Goal: Find specific page/section: Find specific page/section

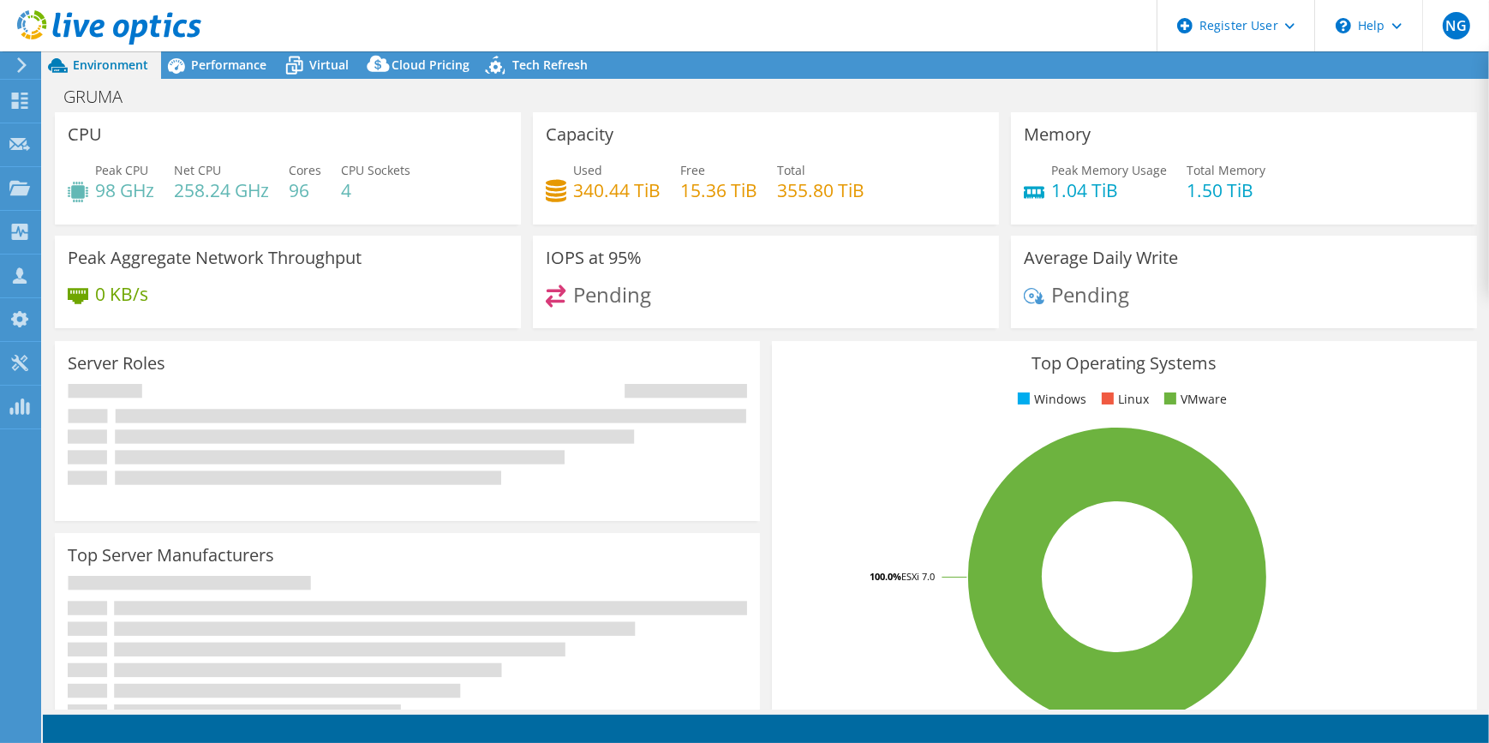
select select "USWest"
select select "USD"
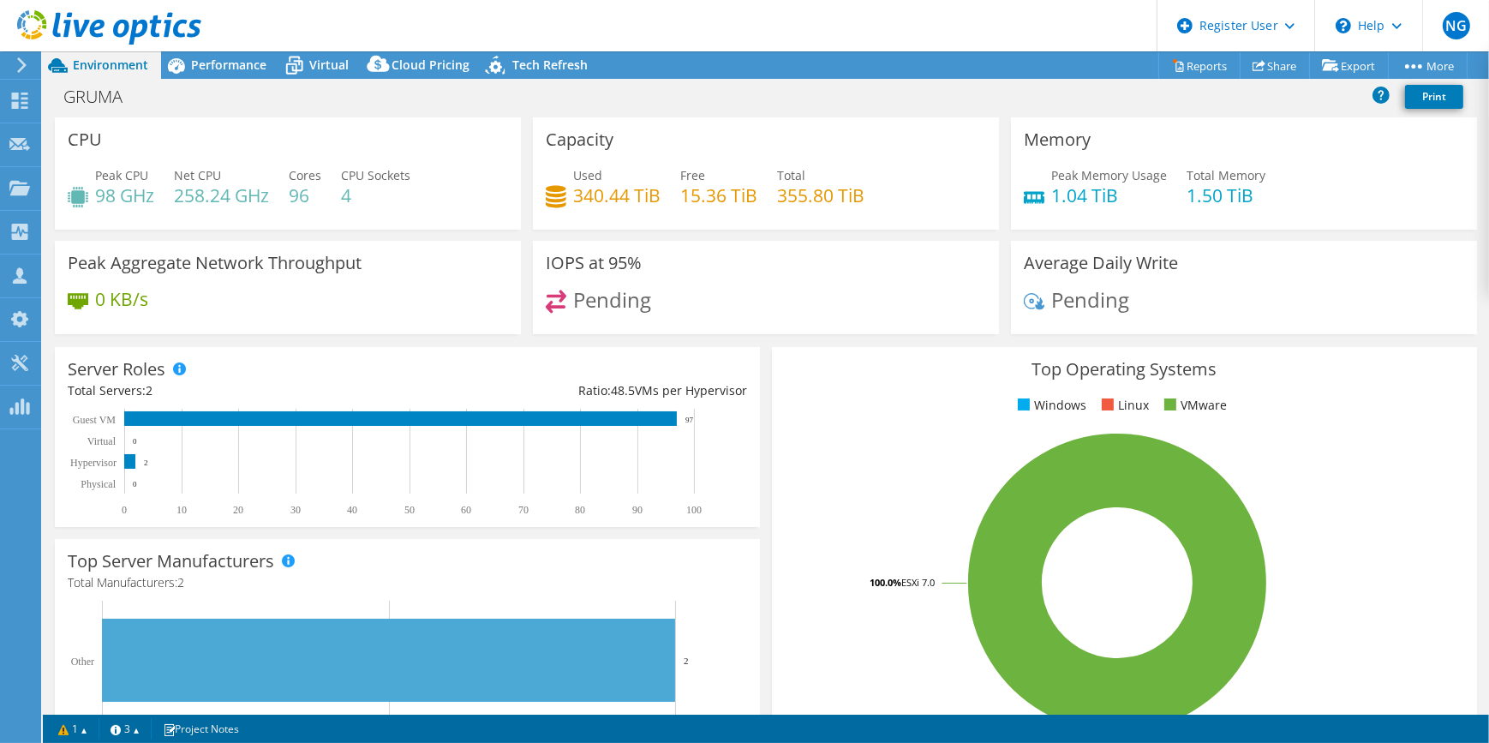
click at [16, 69] on icon at bounding box center [21, 64] width 13 height 15
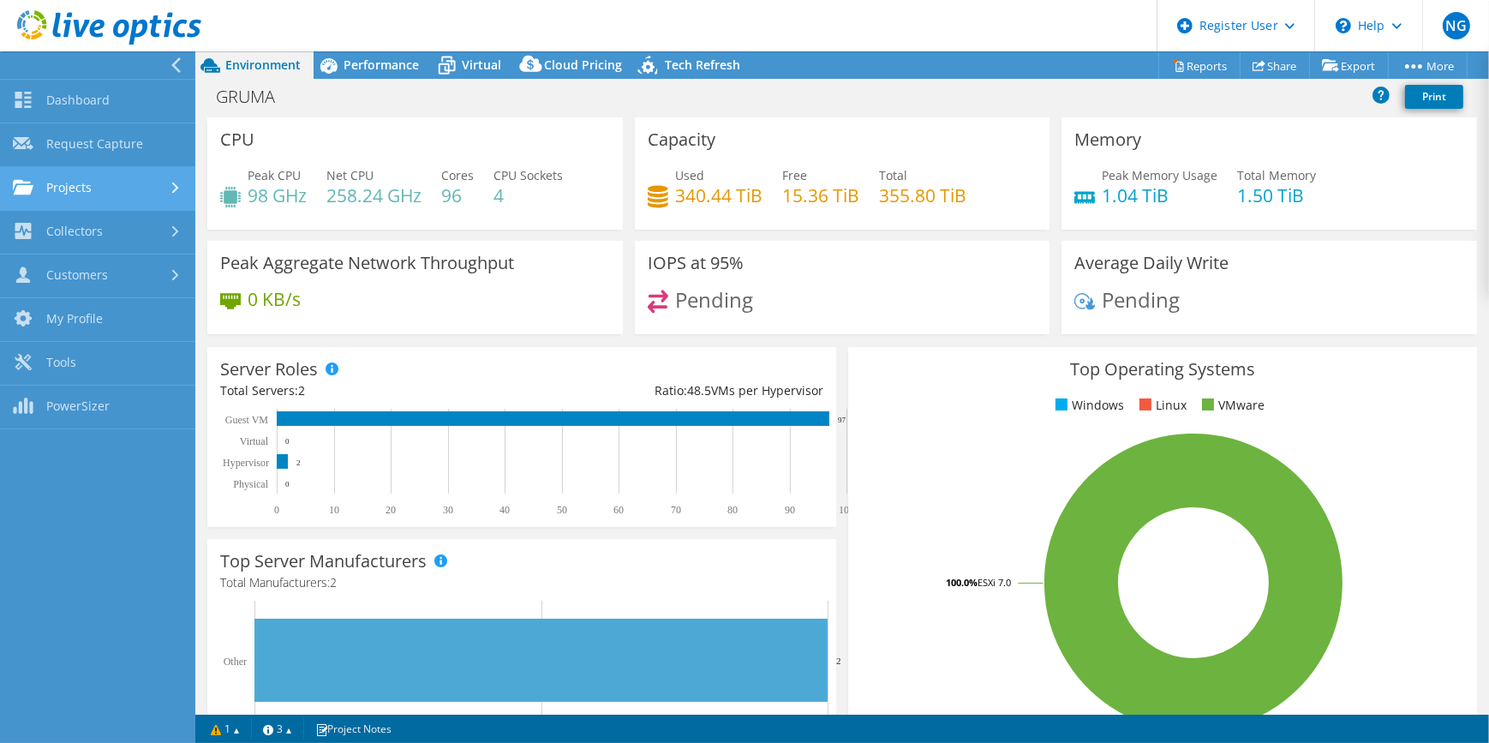
click at [99, 200] on link "Projects" at bounding box center [97, 189] width 195 height 44
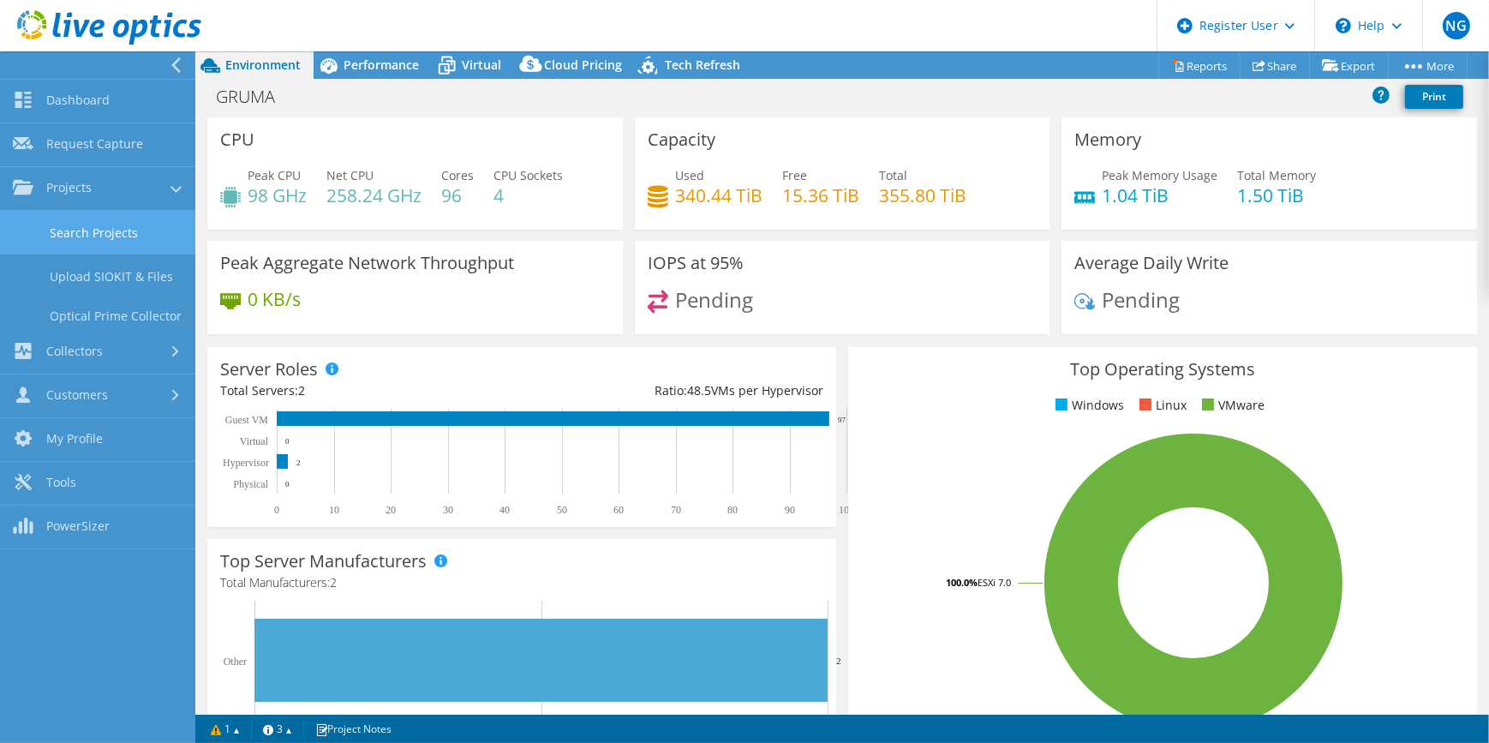
click at [99, 243] on link "Search Projects" at bounding box center [97, 233] width 195 height 44
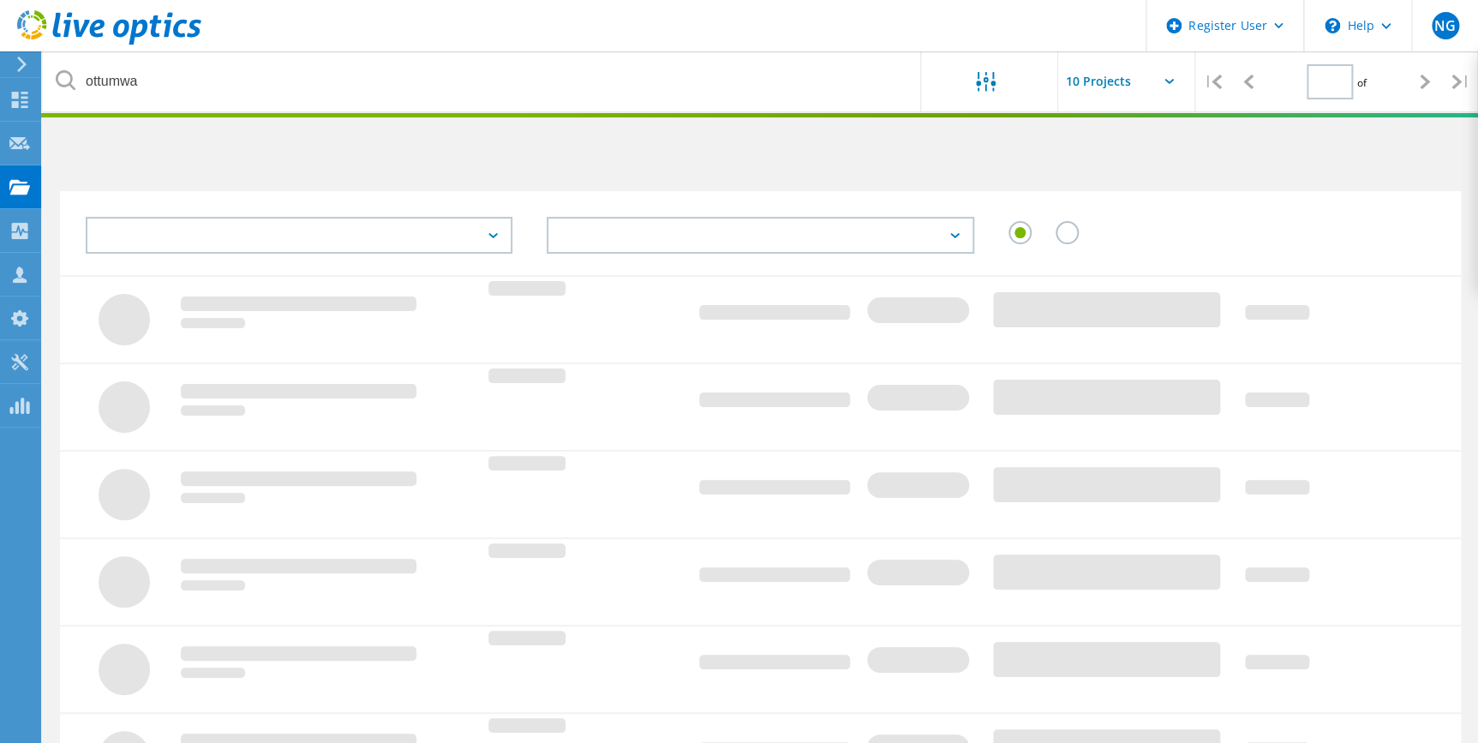
type input "1"
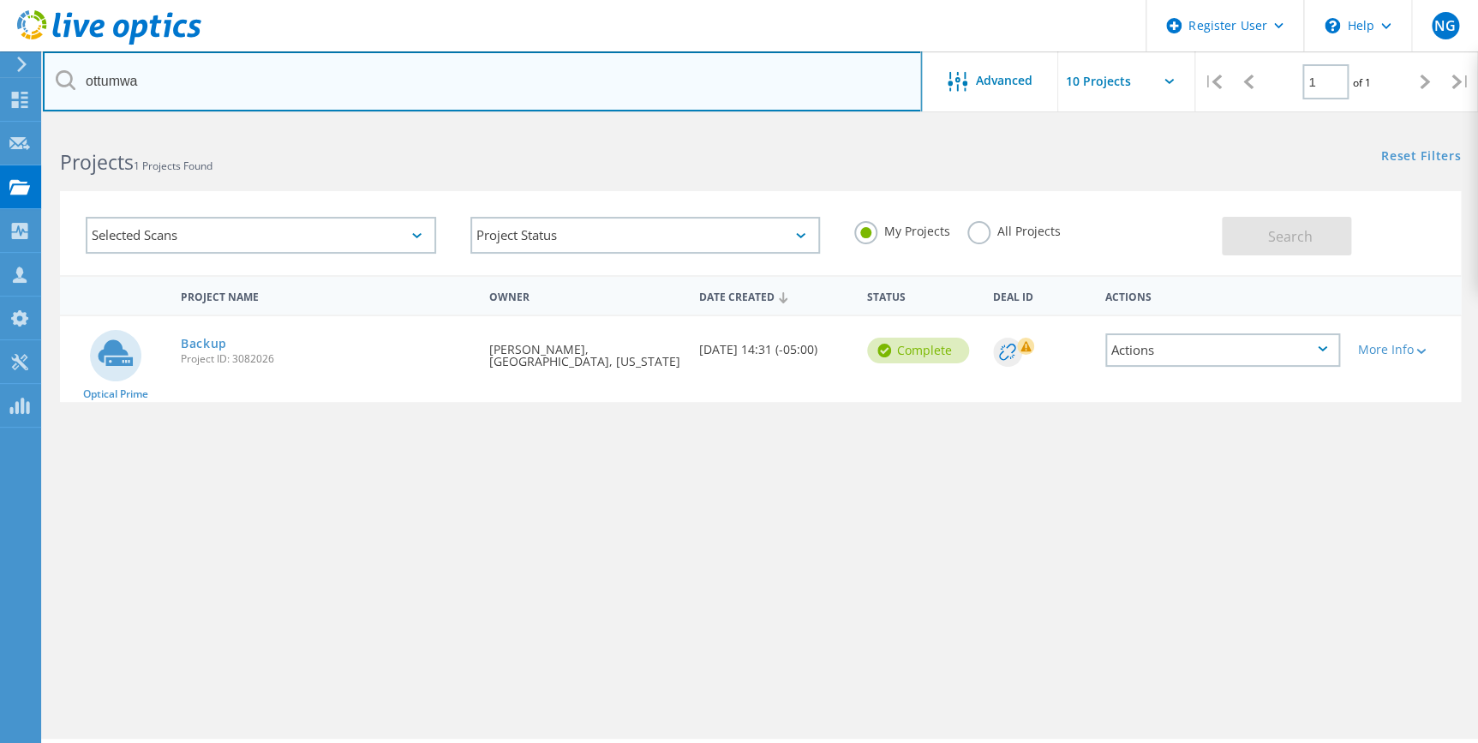
drag, startPoint x: 162, startPoint y: 82, endPoint x: 75, endPoint y: 81, distance: 87.4
click at [75, 81] on div "ottumwa" at bounding box center [482, 81] width 878 height 60
type input "shawneecc"
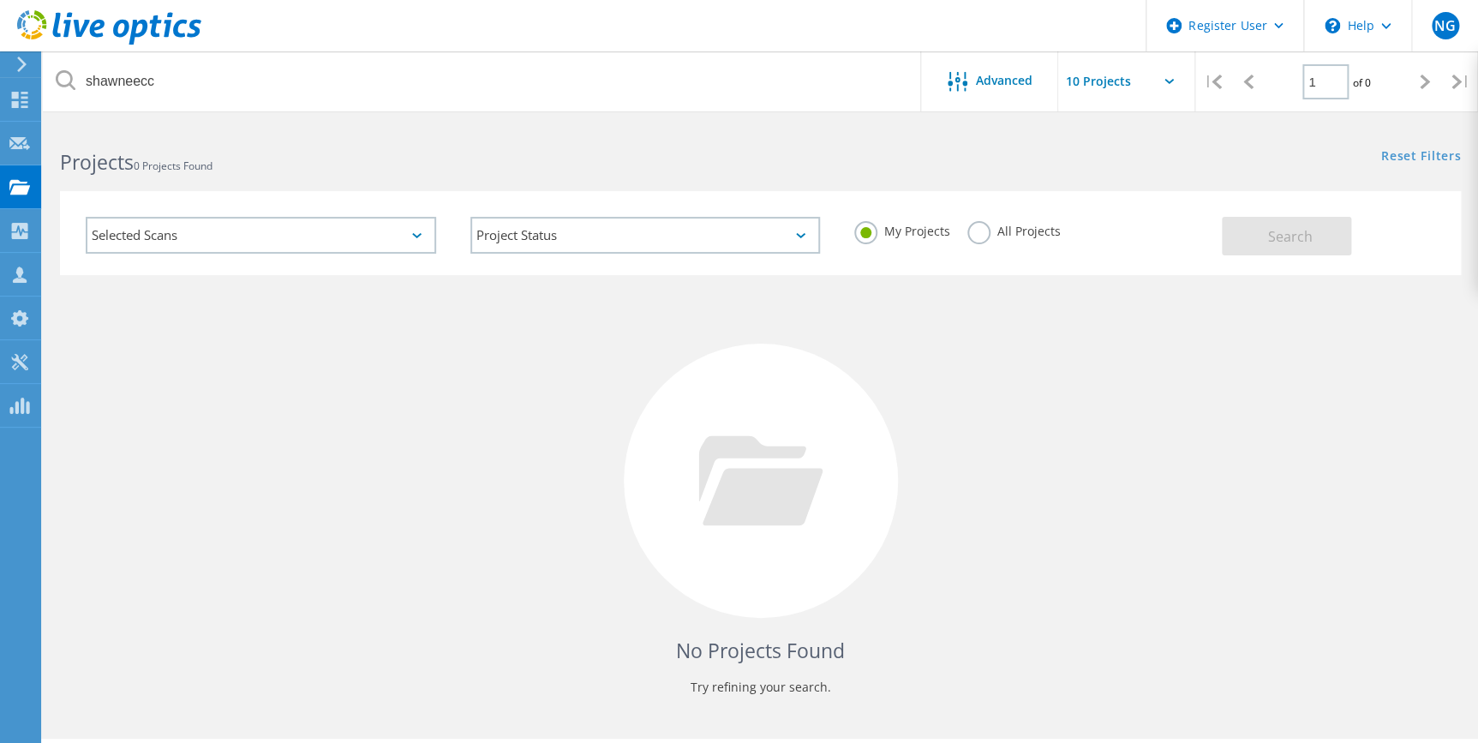
click at [1023, 218] on div "My Projects All Projects" at bounding box center [1029, 231] width 385 height 63
click at [1027, 236] on label "All Projects" at bounding box center [1013, 229] width 93 height 16
click at [0, 0] on input "All Projects" at bounding box center [0, 0] width 0 height 0
click at [1354, 231] on div "Search" at bounding box center [1337, 228] width 230 height 56
click at [1312, 241] on button "Search" at bounding box center [1286, 236] width 129 height 39
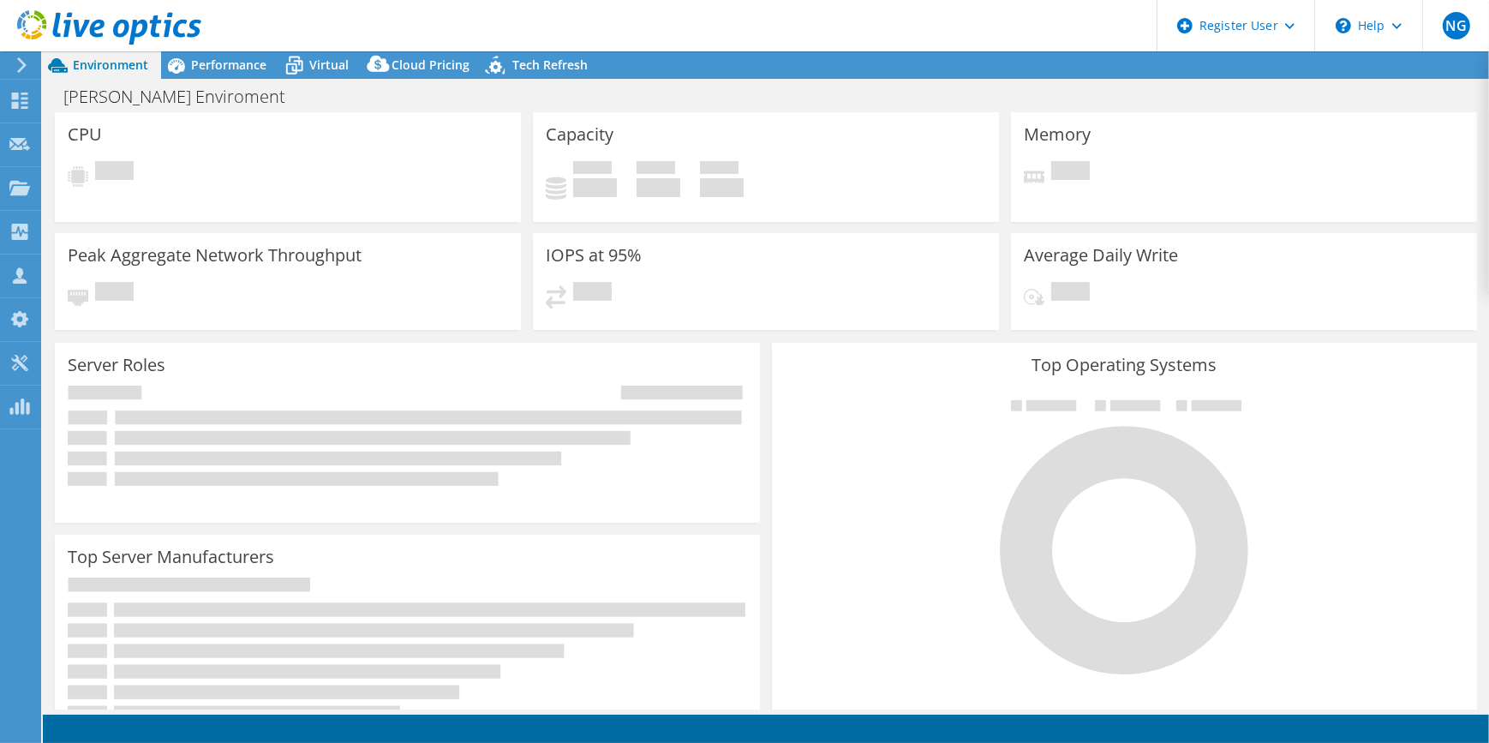
select select "USD"
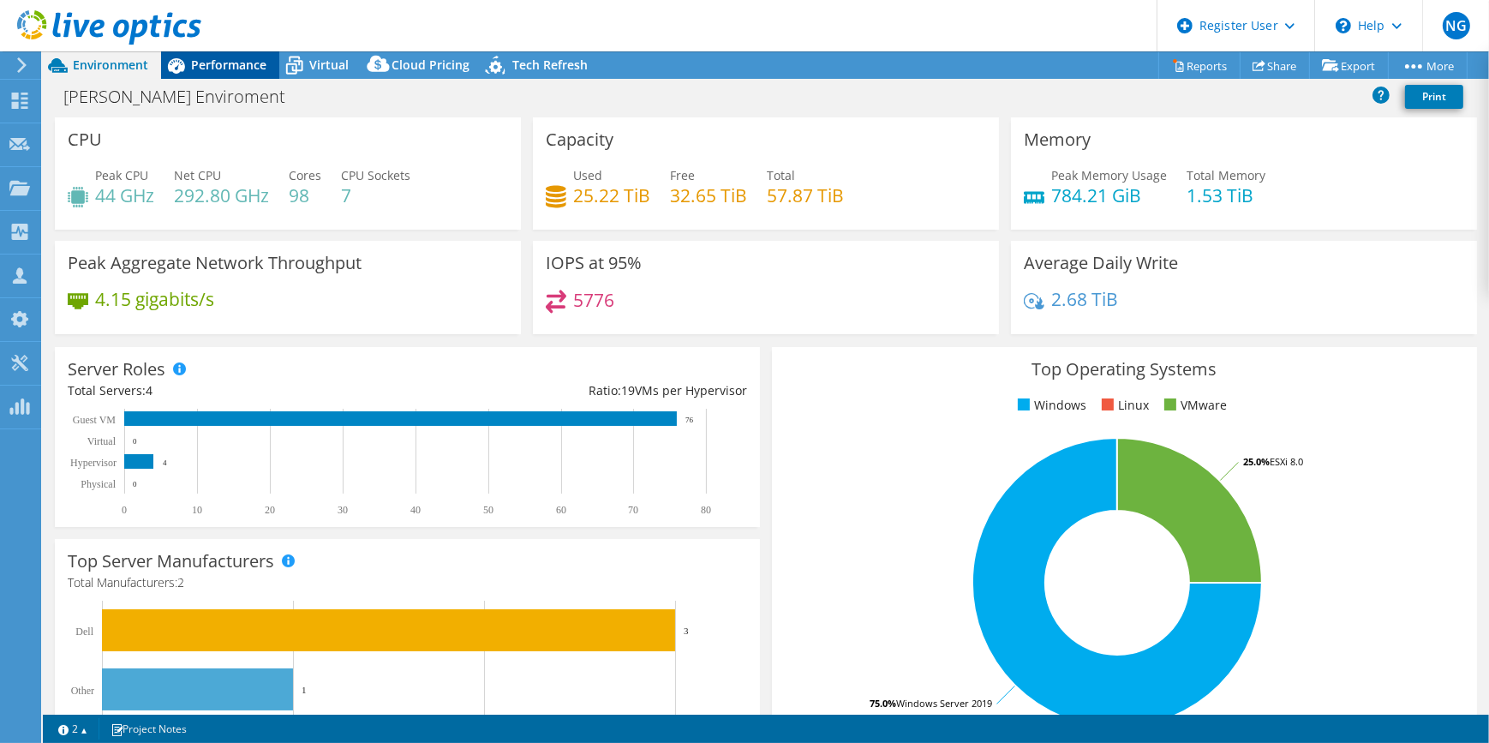
click at [244, 63] on span "Performance" at bounding box center [228, 65] width 75 height 16
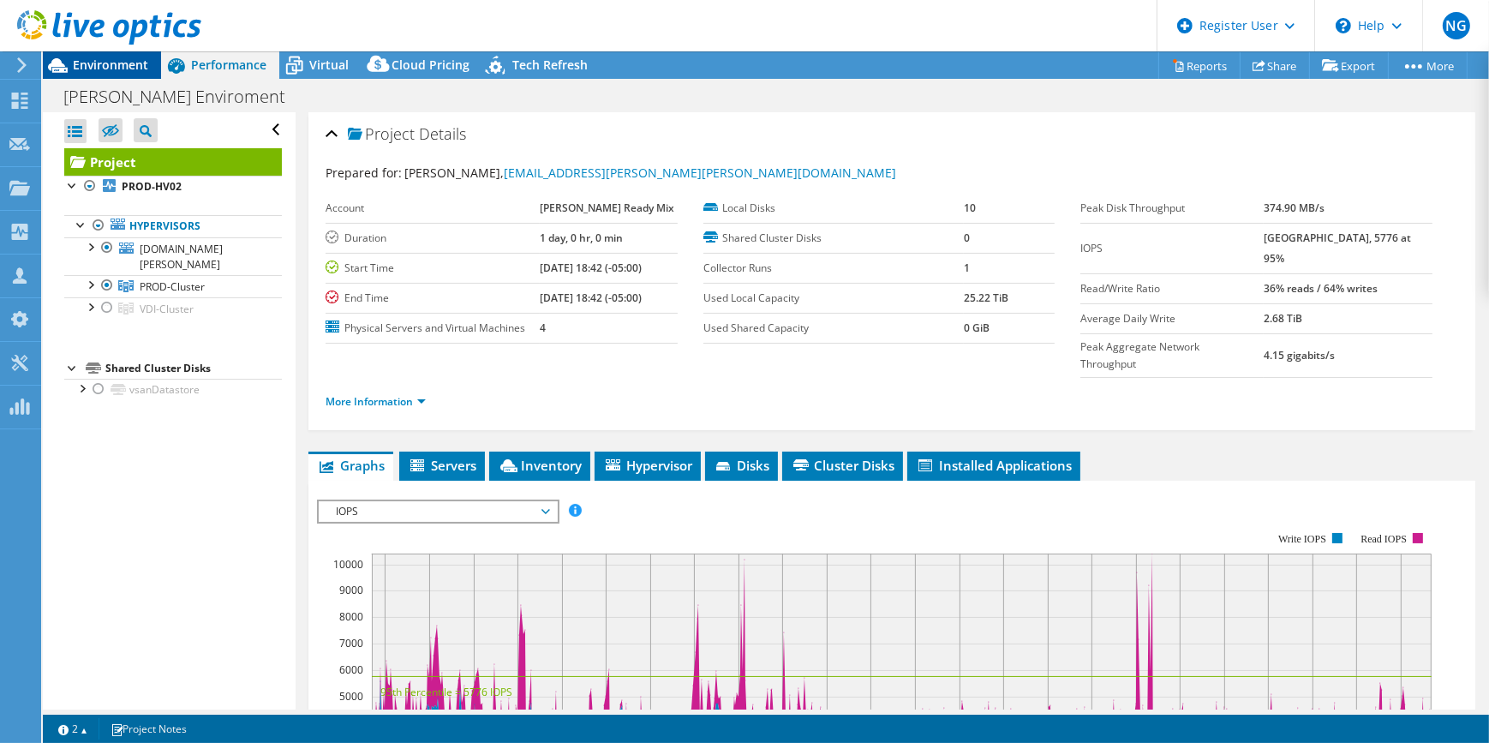
click at [120, 69] on span "Environment" at bounding box center [110, 65] width 75 height 16
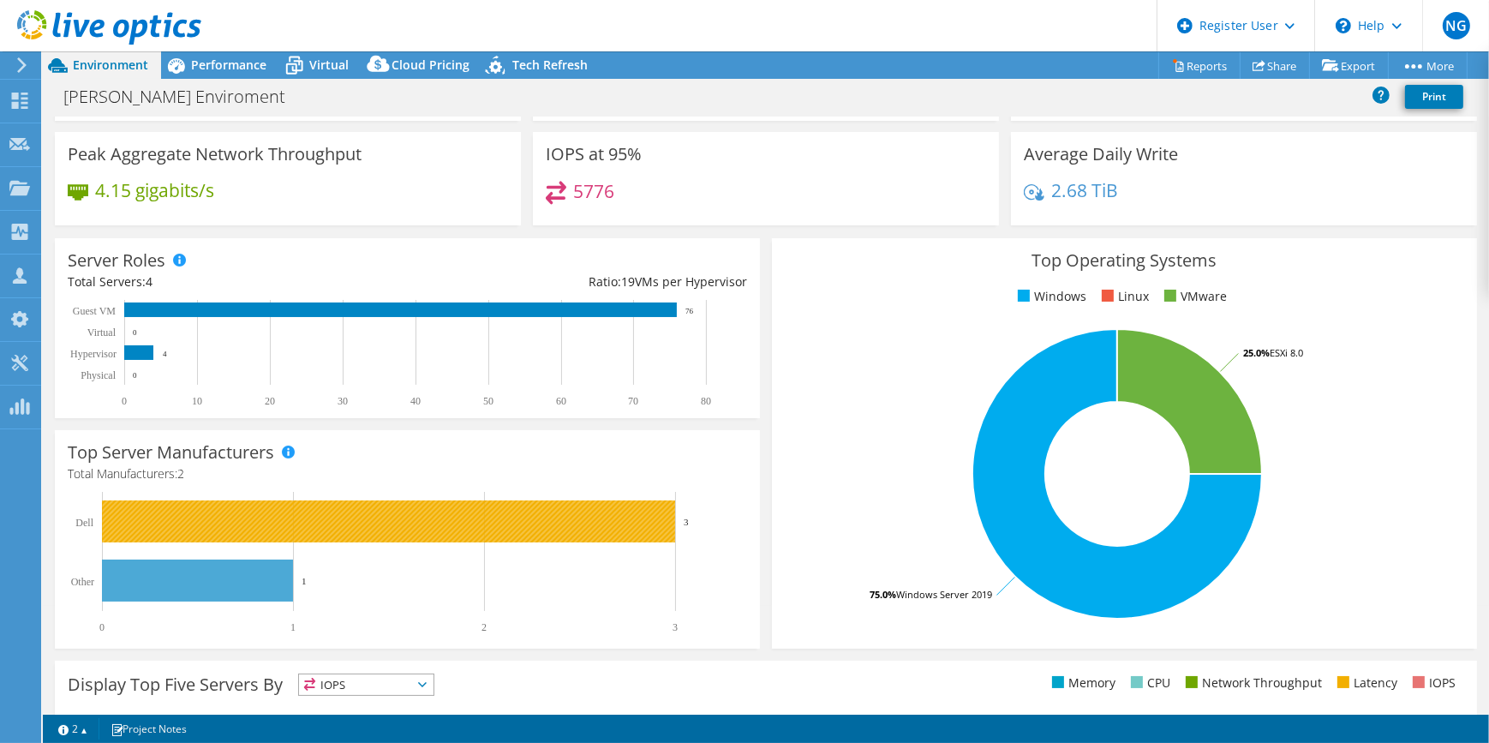
scroll to position [108, 0]
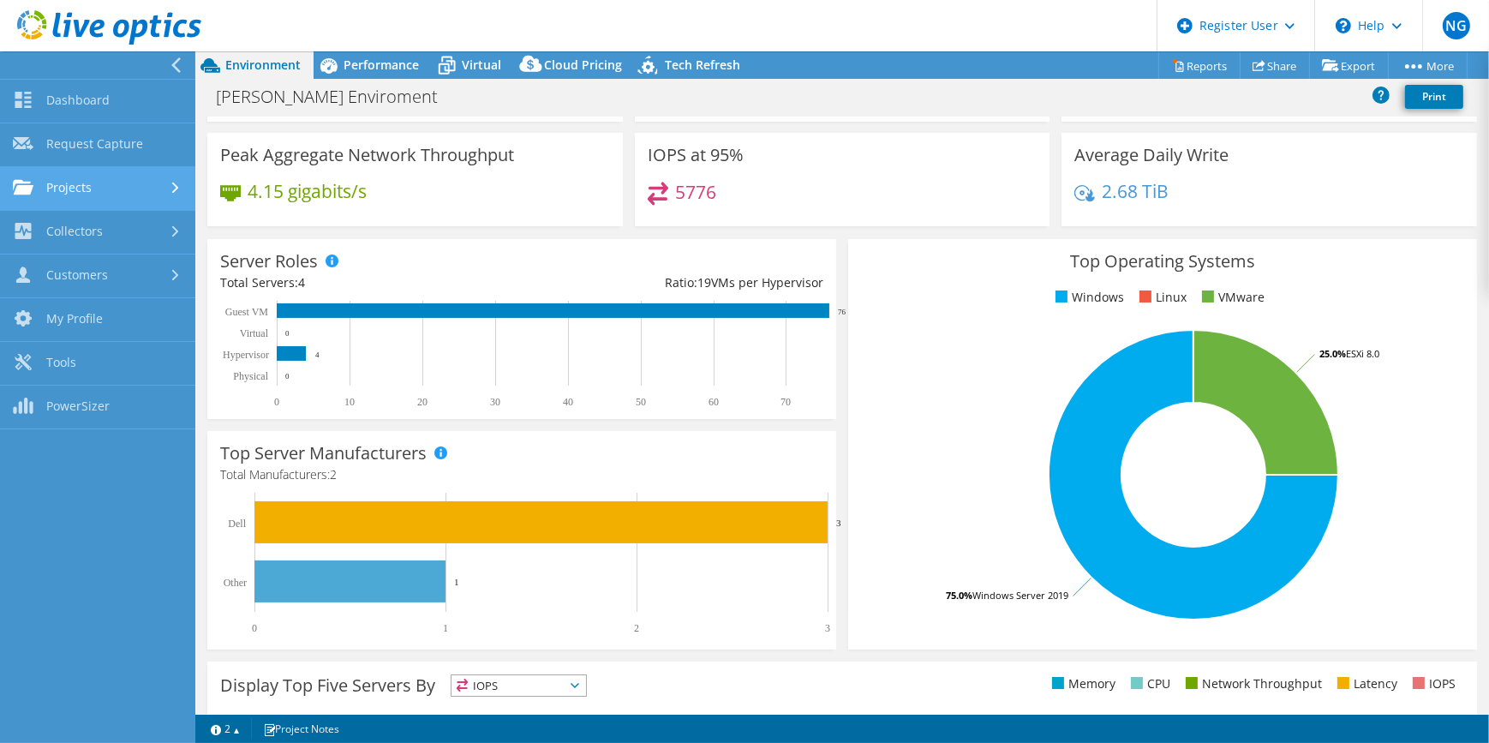
click at [120, 188] on link "Projects" at bounding box center [97, 189] width 195 height 44
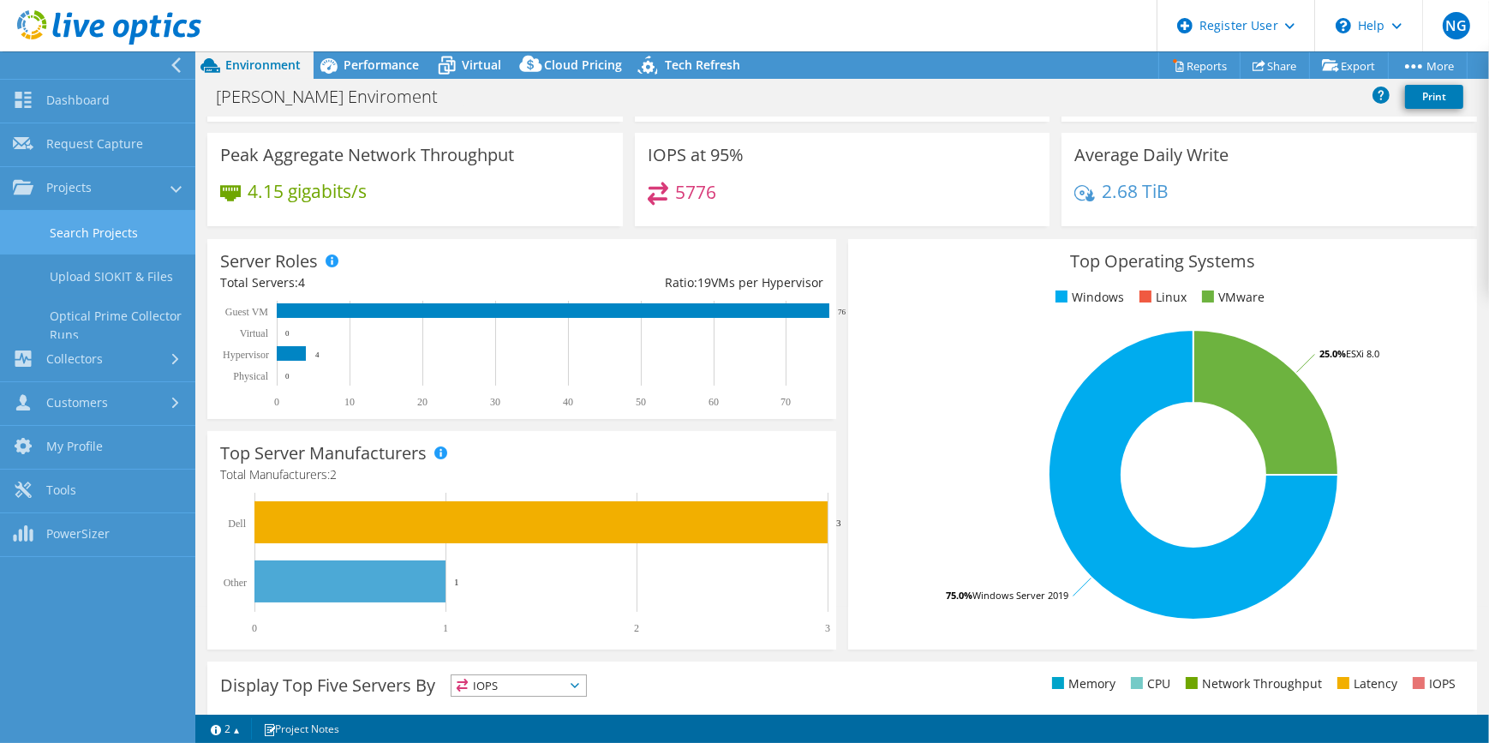
click at [129, 244] on link "Search Projects" at bounding box center [97, 233] width 195 height 44
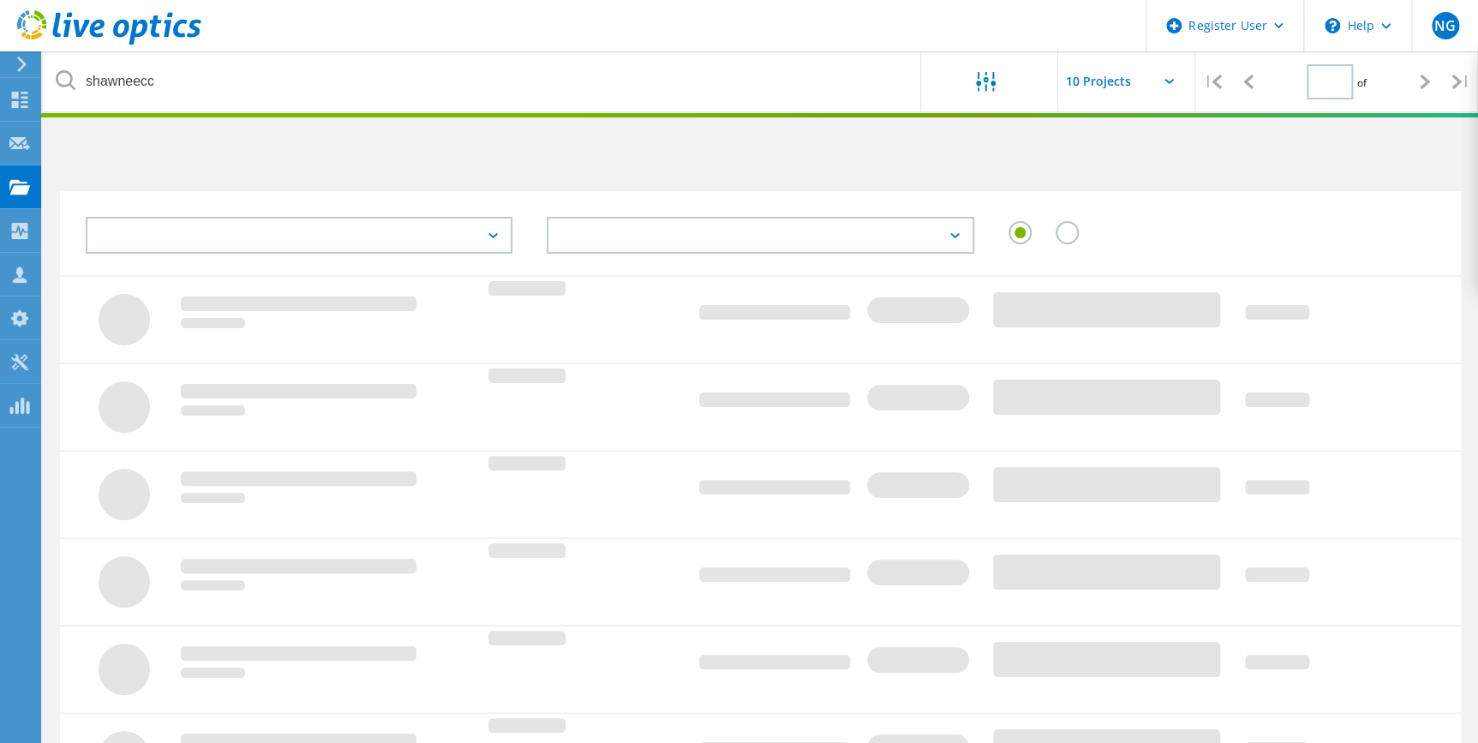
type input "1"
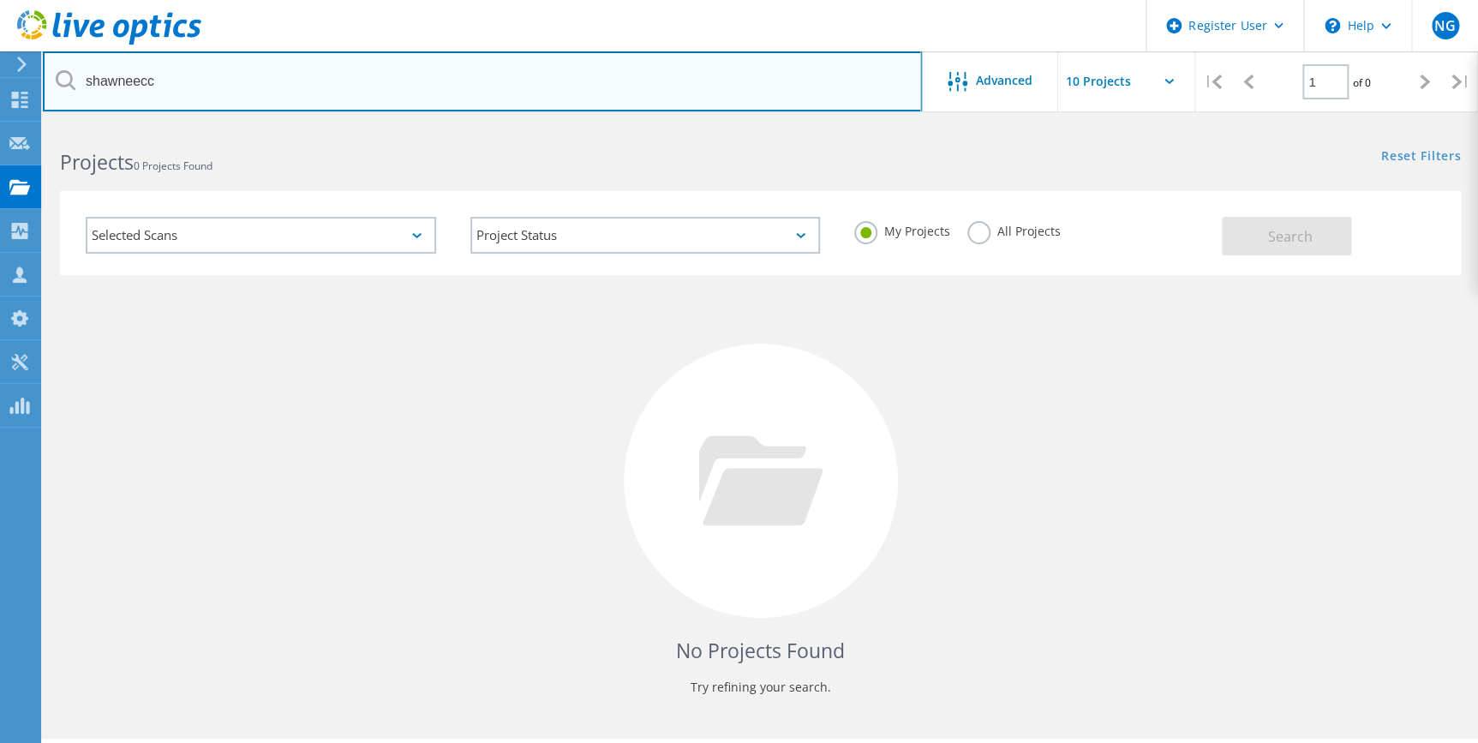
drag, startPoint x: 176, startPoint y: 88, endPoint x: 80, endPoint y: 79, distance: 97.3
click at [80, 79] on input "shawneecc" at bounding box center [482, 81] width 879 height 60
paste input "danielk@shawneecc.edu"
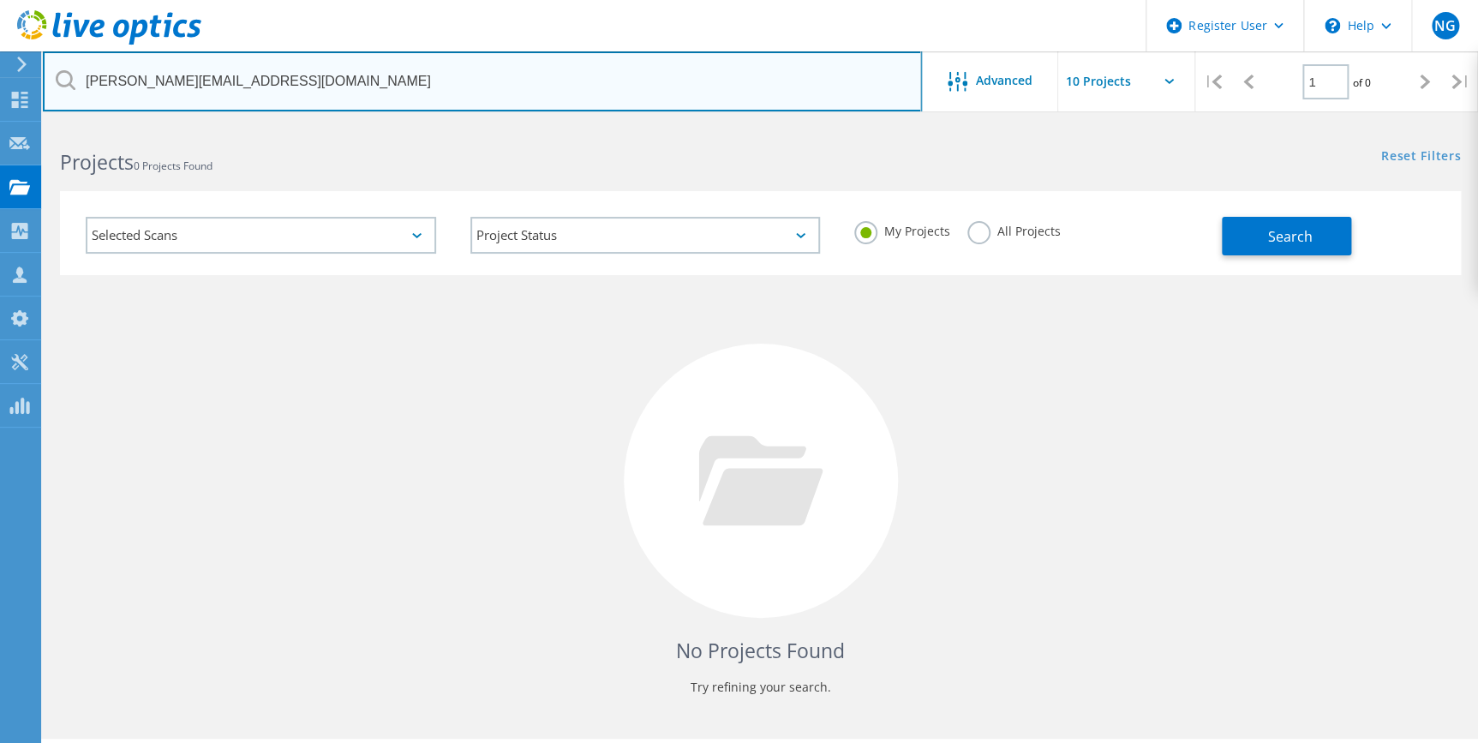
type input "danielk@shawneecc.edu"
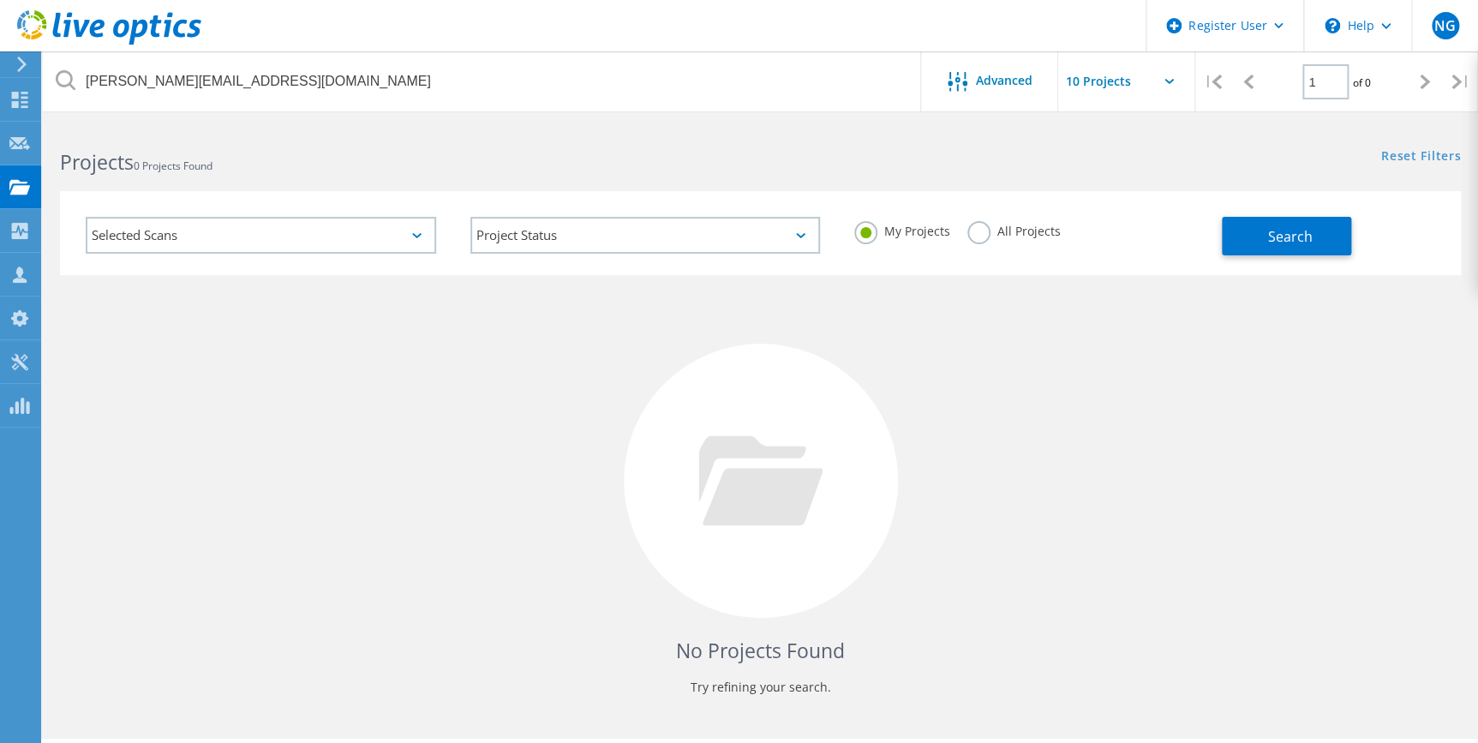
click at [1057, 230] on div "My Projects All Projects" at bounding box center [1029, 231] width 385 height 63
click at [999, 226] on label "All Projects" at bounding box center [1013, 229] width 93 height 16
click at [0, 0] on input "All Projects" at bounding box center [0, 0] width 0 height 0
click at [1240, 242] on button "Search" at bounding box center [1286, 236] width 129 height 39
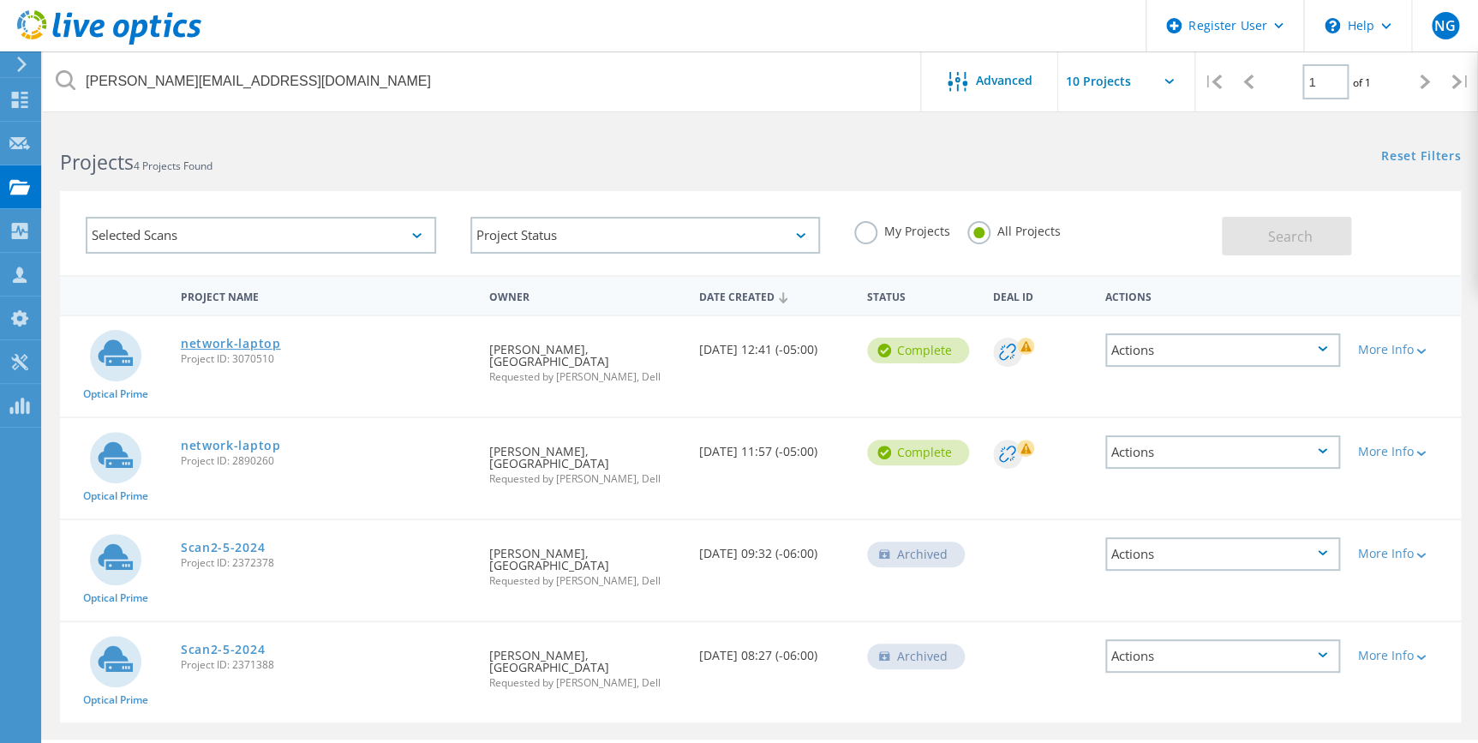
click at [232, 347] on link "network-laptop" at bounding box center [231, 344] width 100 height 12
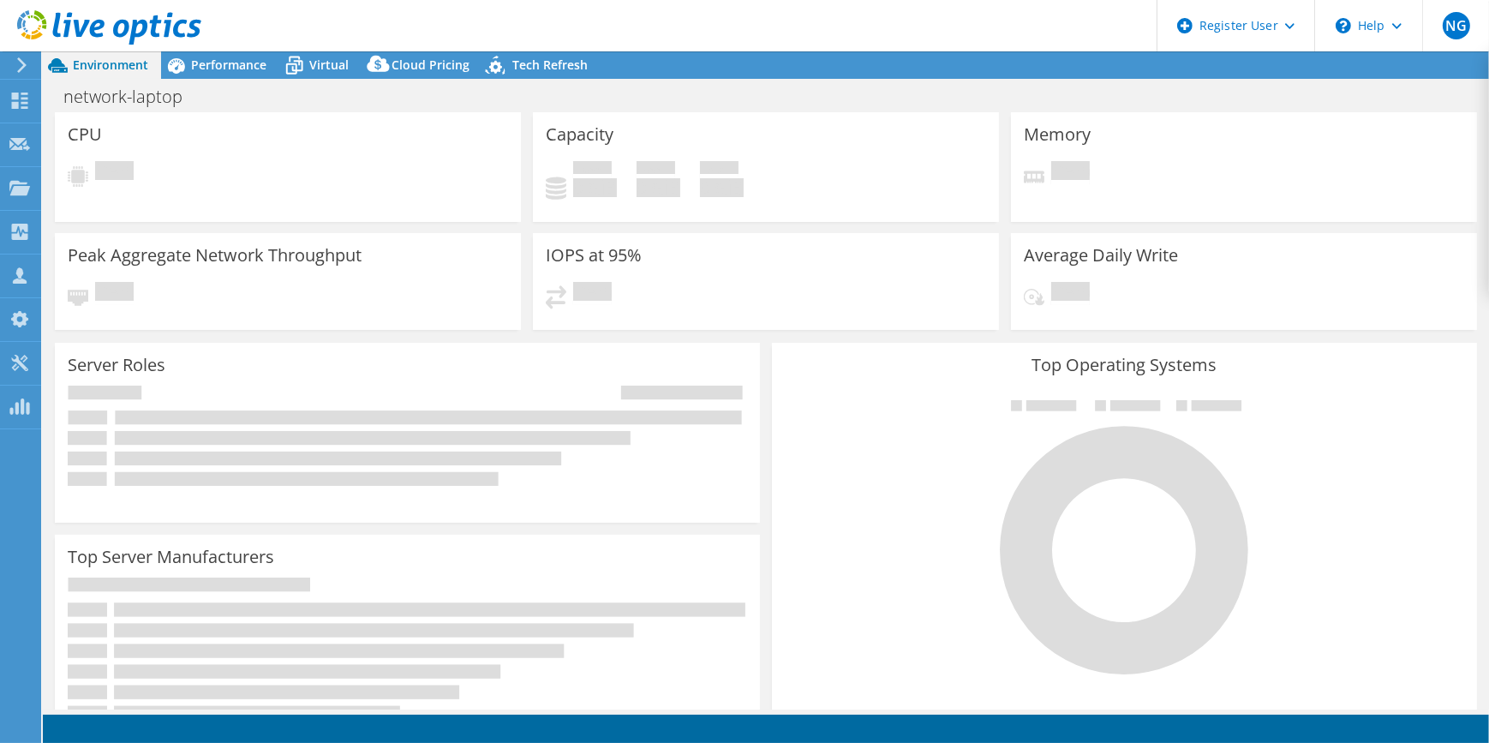
select select "USD"
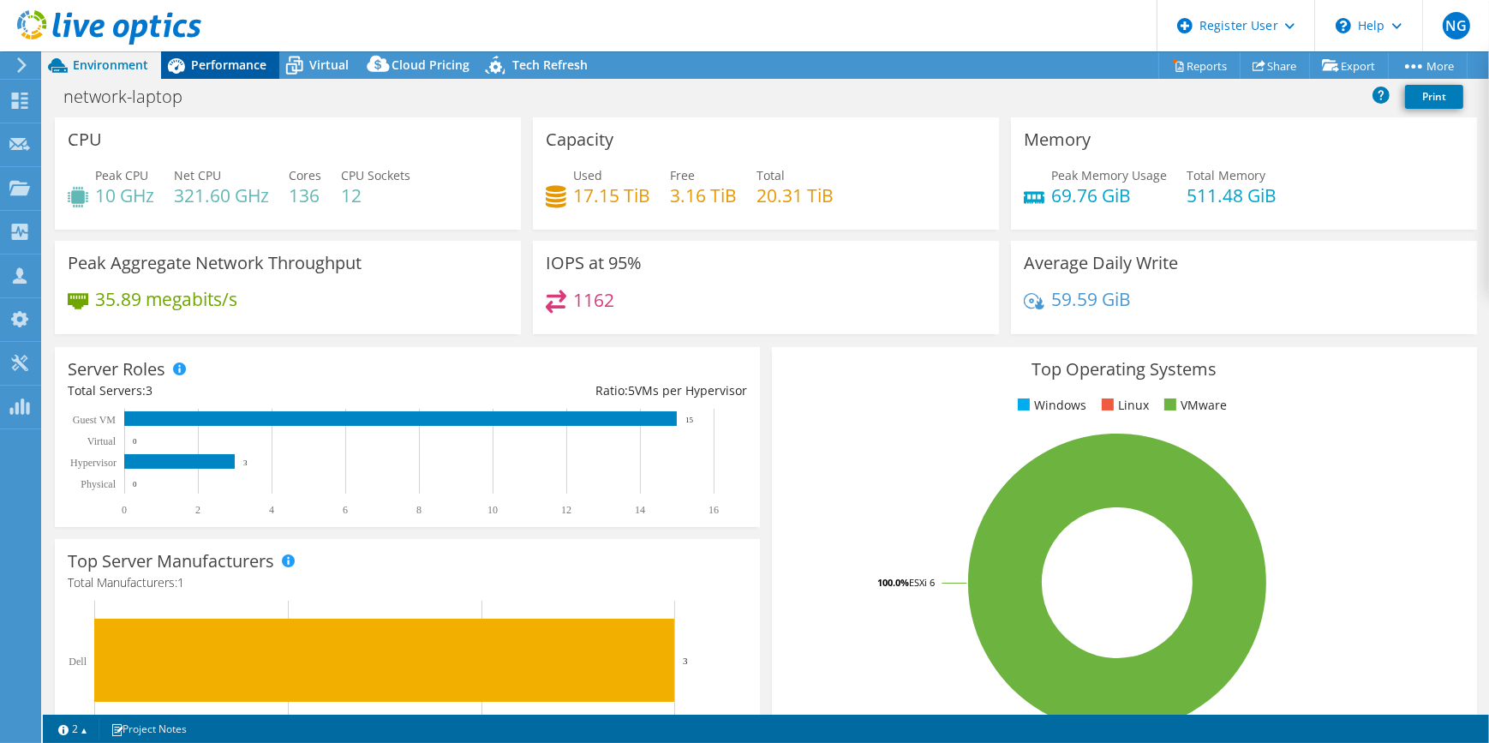
click at [268, 65] on div "Performance" at bounding box center [220, 64] width 118 height 27
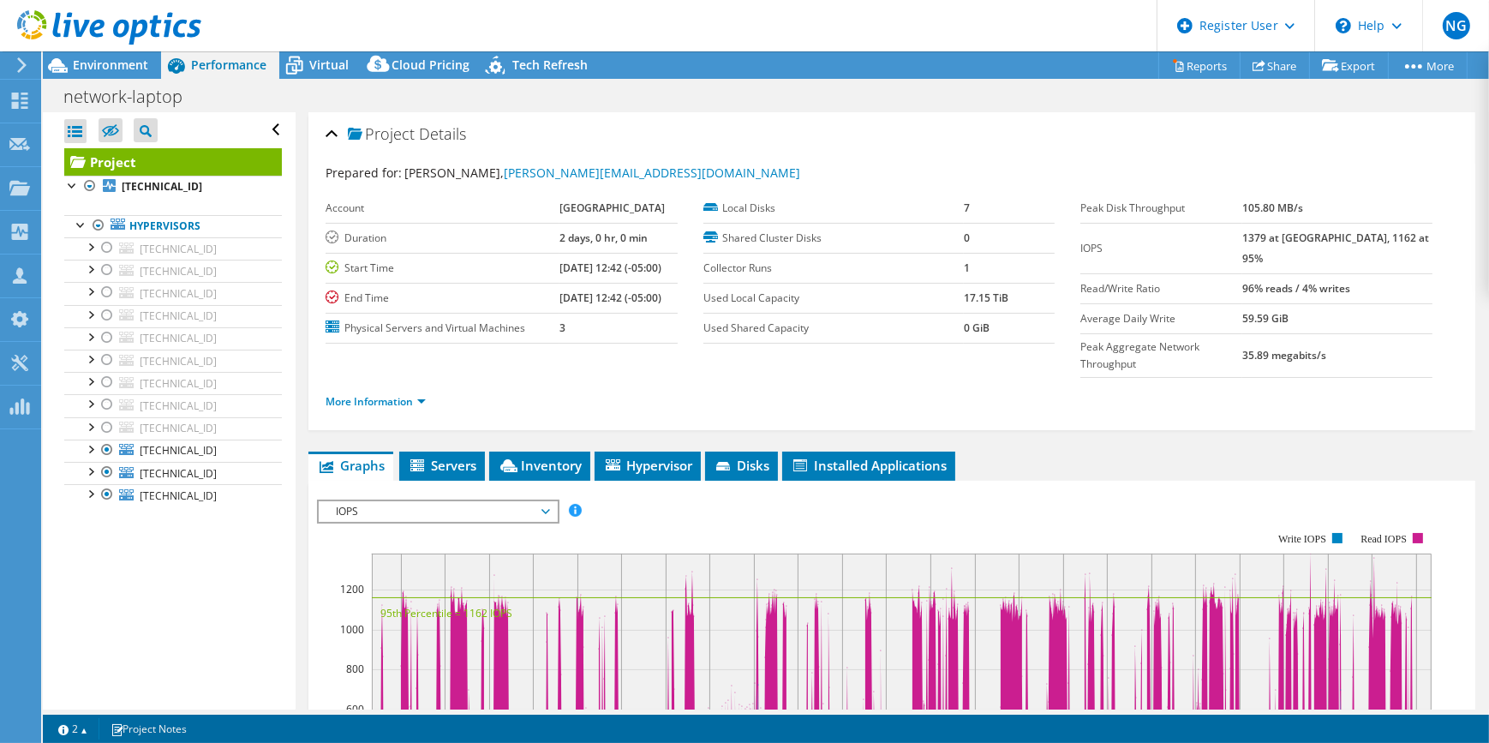
click at [19, 69] on icon at bounding box center [21, 64] width 13 height 15
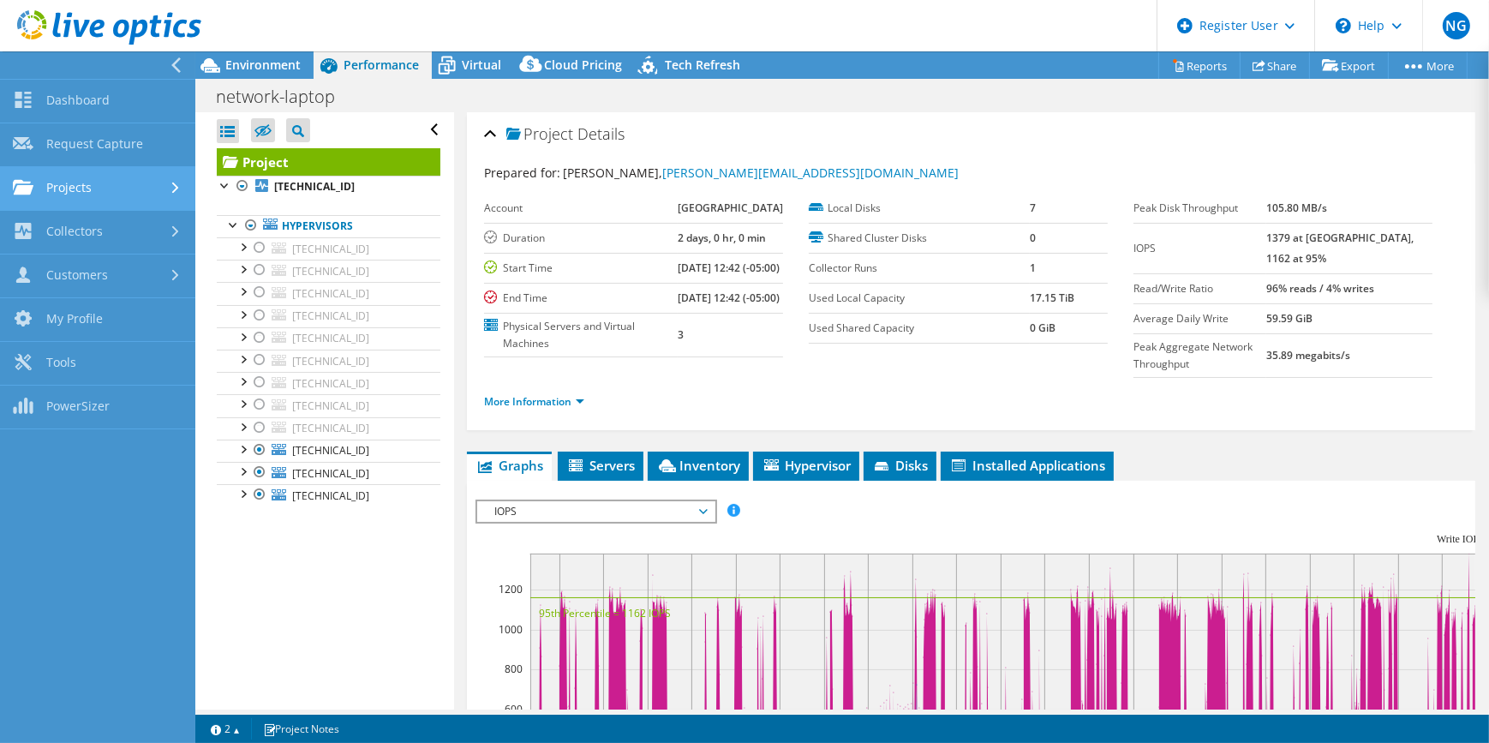
click at [135, 191] on link "Projects" at bounding box center [97, 189] width 195 height 44
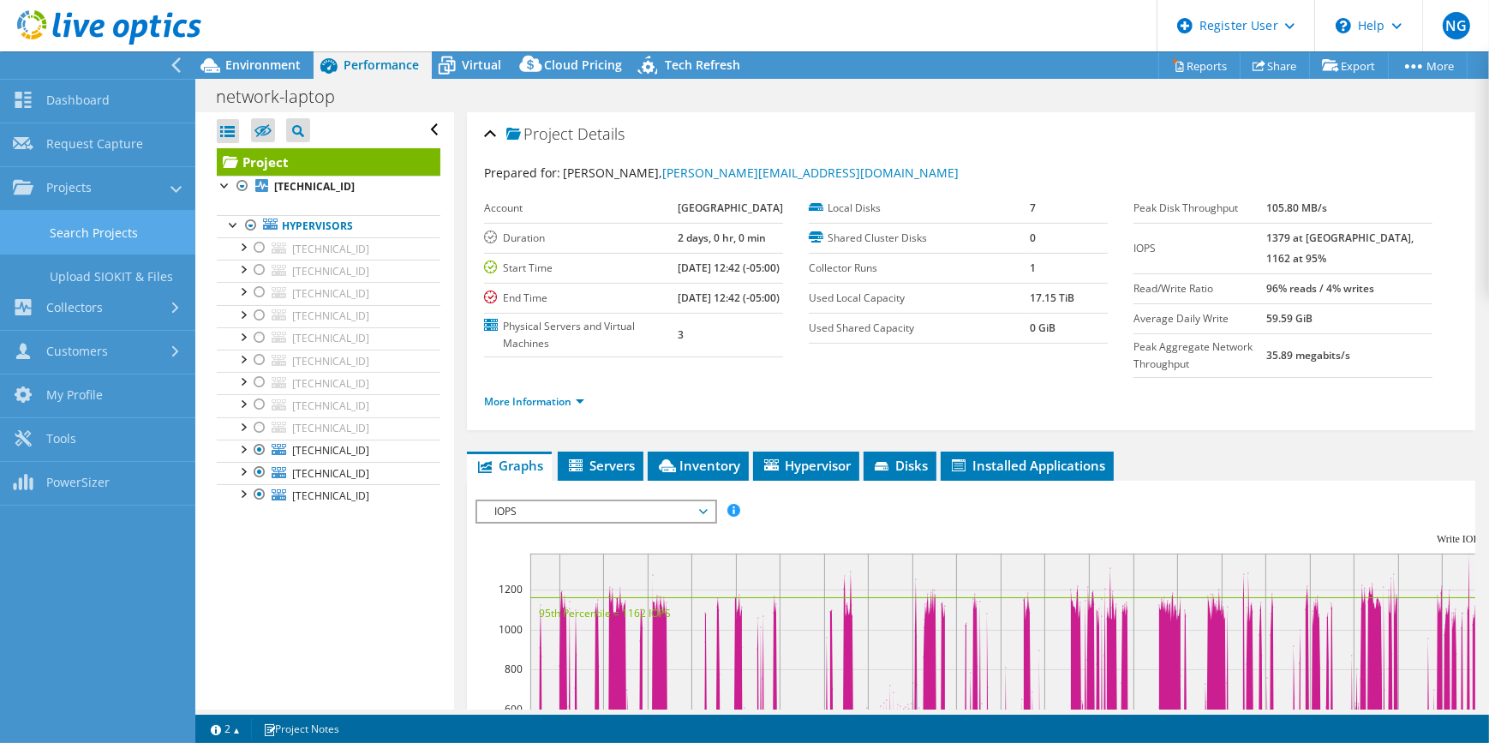
click at [142, 221] on link "Search Projects" at bounding box center [97, 233] width 195 height 44
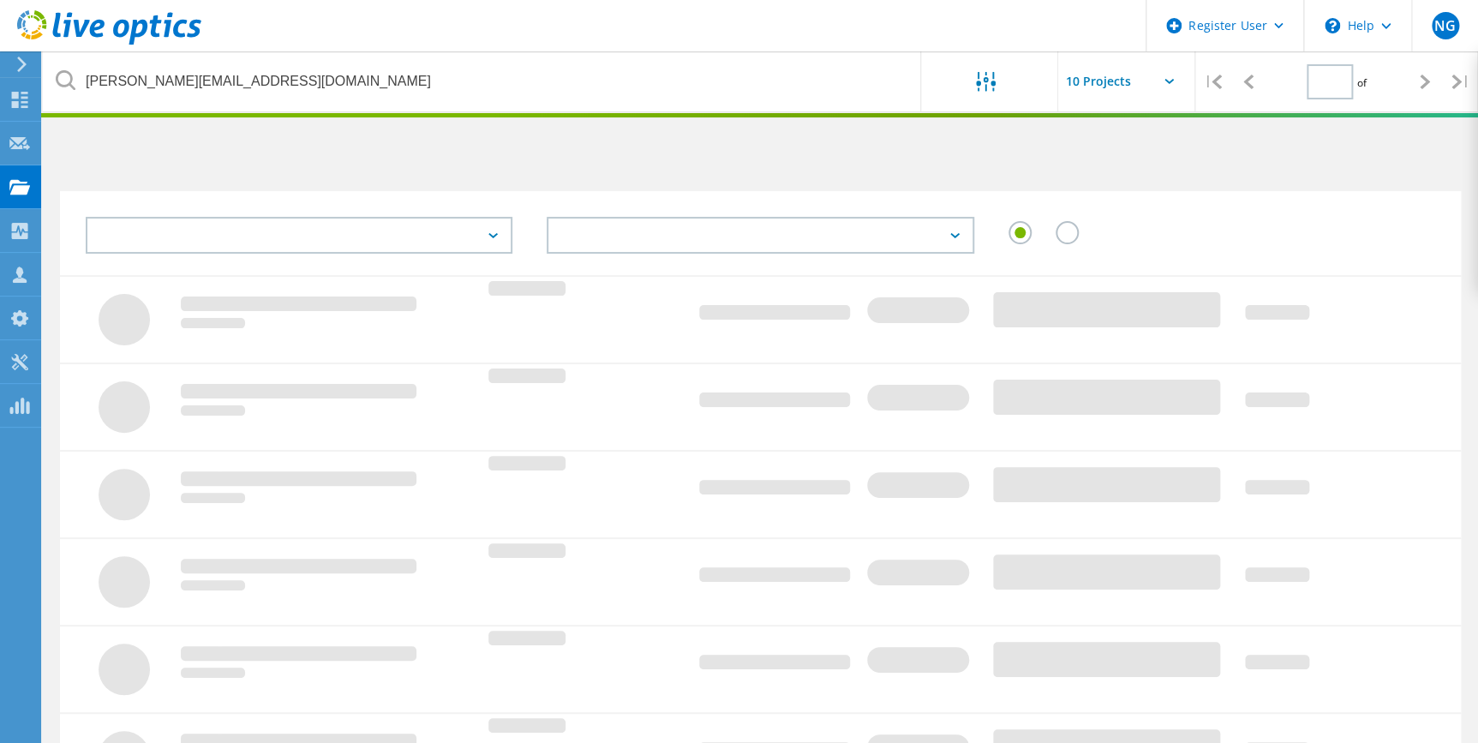
type input "1"
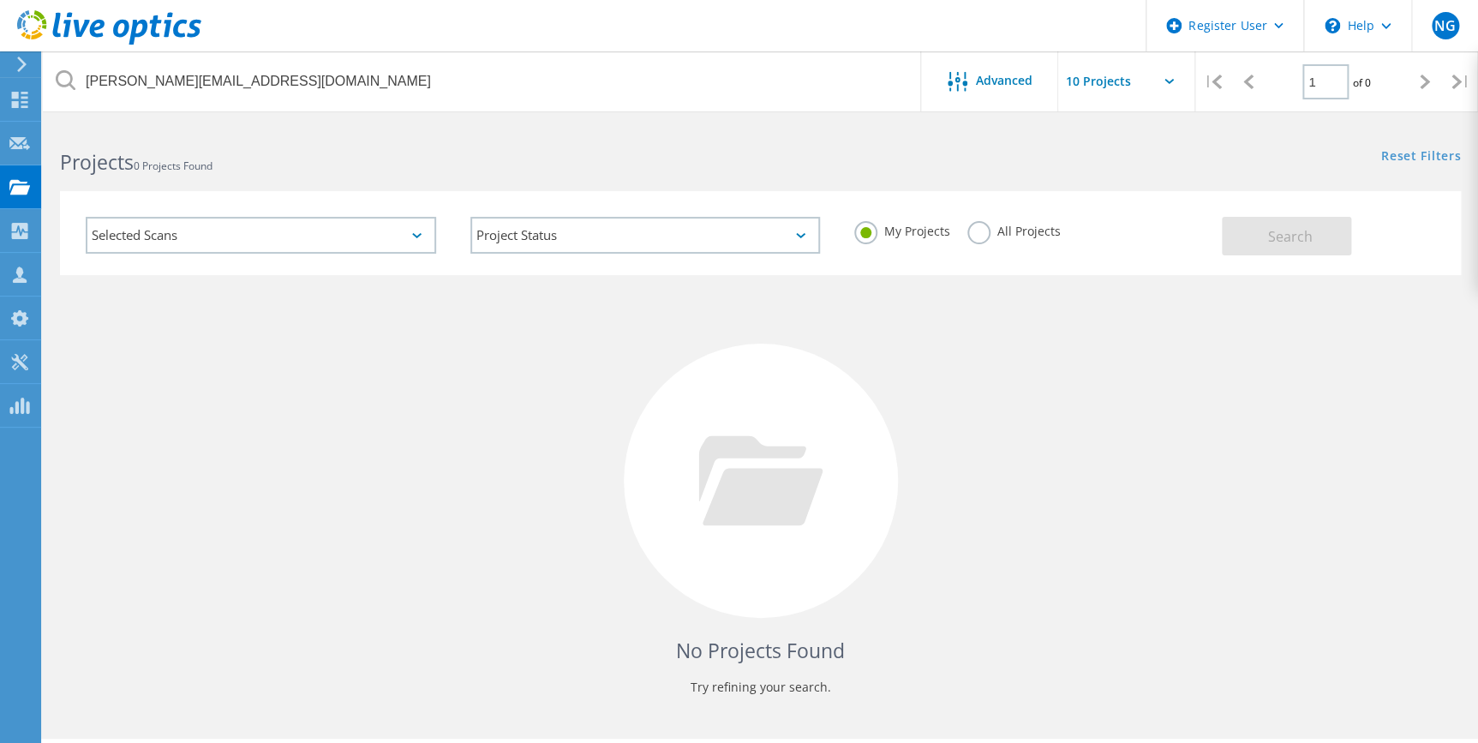
click at [1031, 230] on label "All Projects" at bounding box center [1013, 229] width 93 height 16
click at [0, 0] on input "All Projects" at bounding box center [0, 0] width 0 height 0
click at [1288, 242] on span "Search" at bounding box center [1289, 236] width 45 height 19
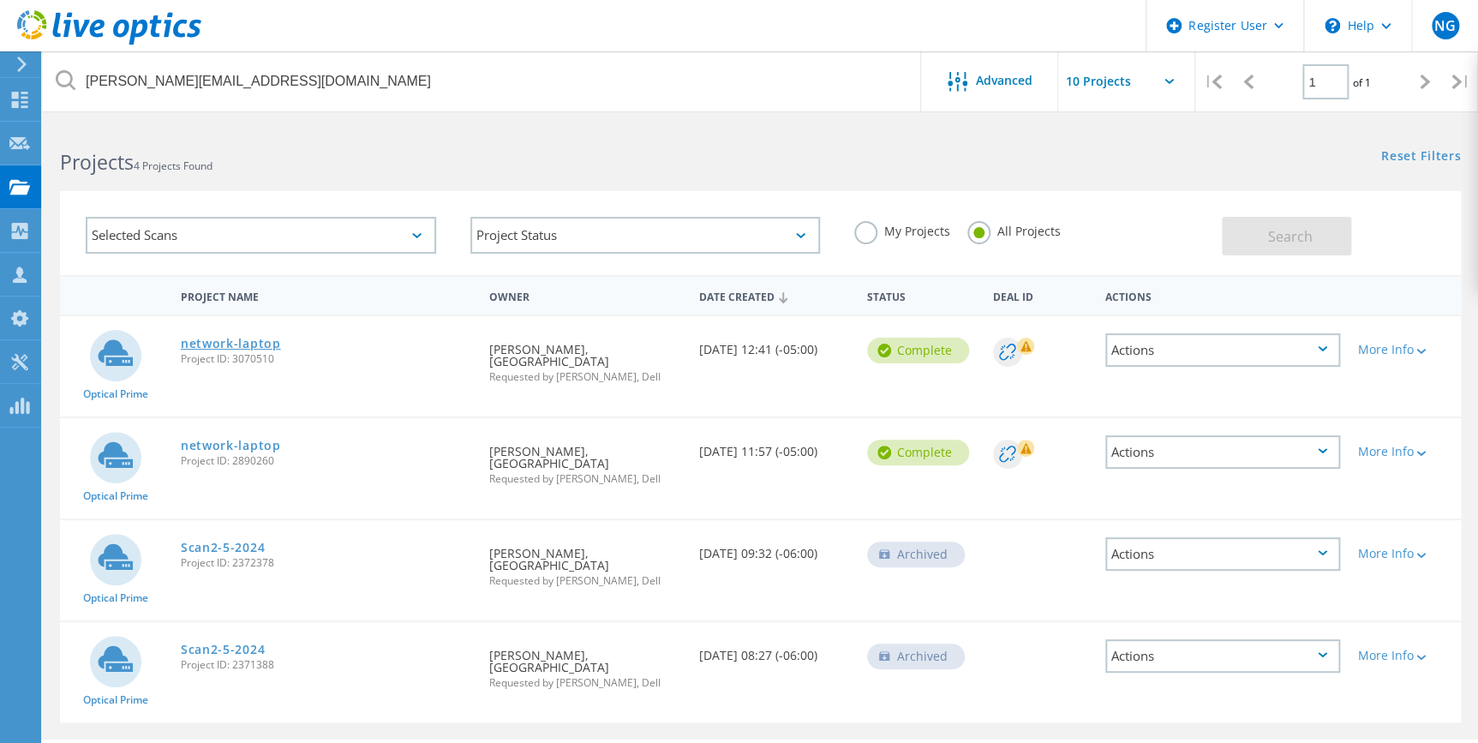
drag, startPoint x: 230, startPoint y: 340, endPoint x: 266, endPoint y: 343, distance: 36.1
click at [230, 340] on link "network-laptop" at bounding box center [231, 344] width 100 height 12
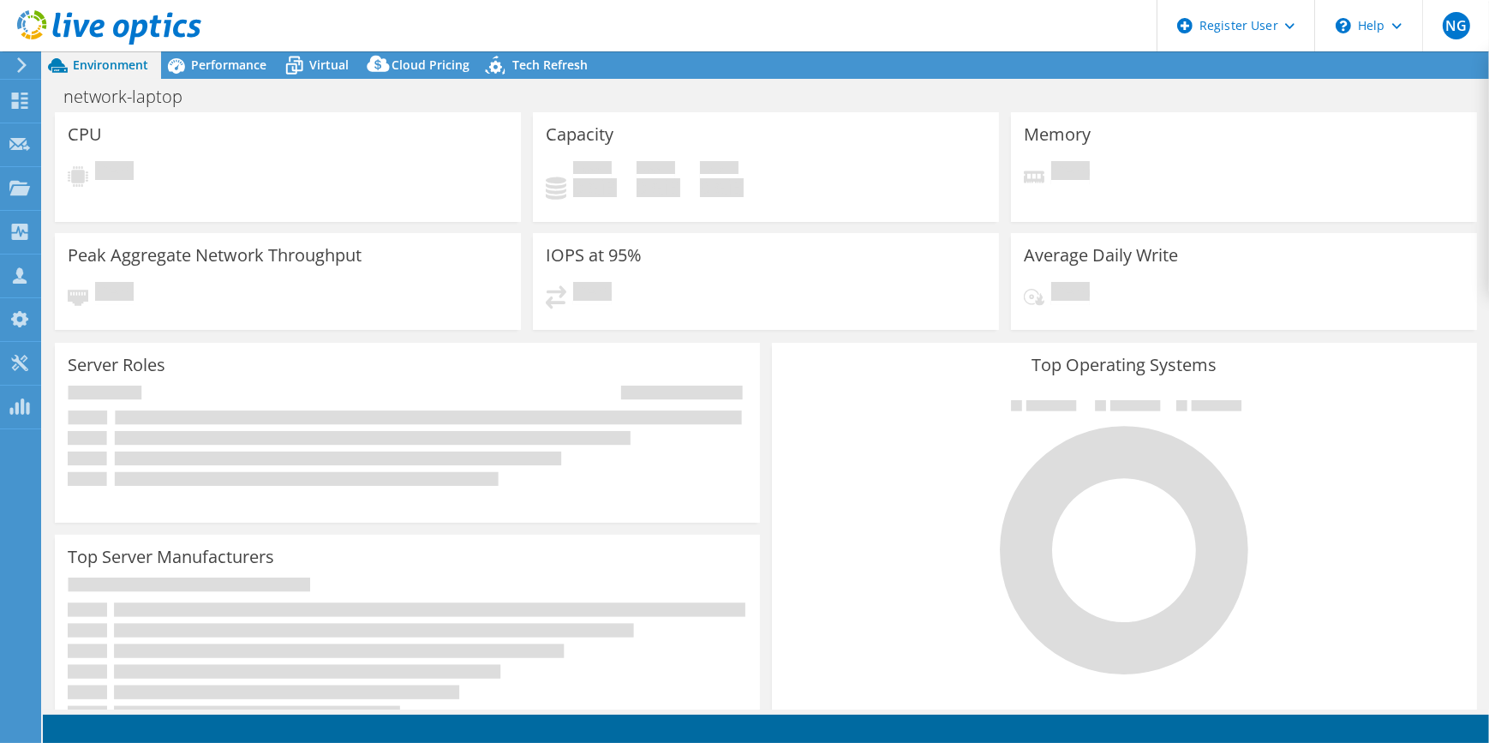
select select "USD"
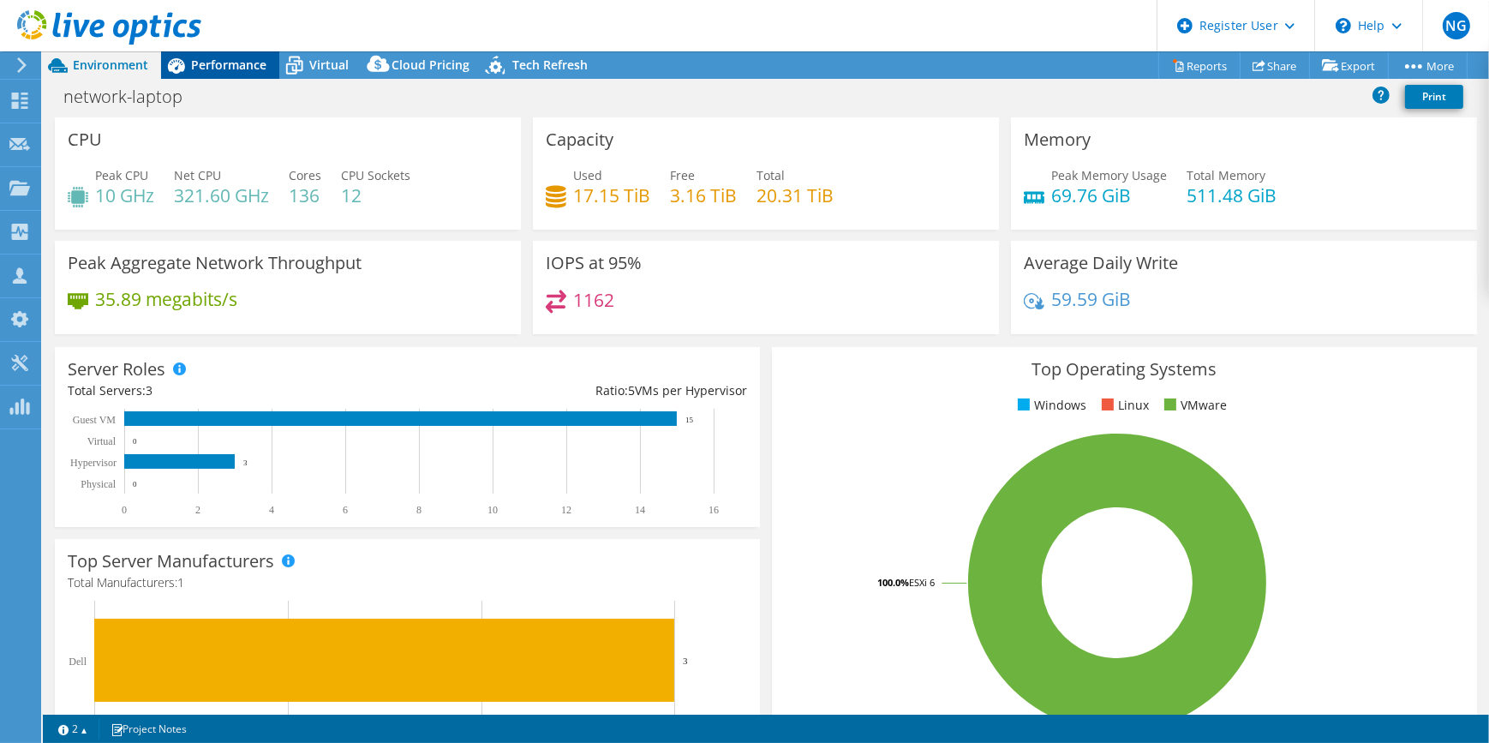
click at [236, 63] on span "Performance" at bounding box center [228, 65] width 75 height 16
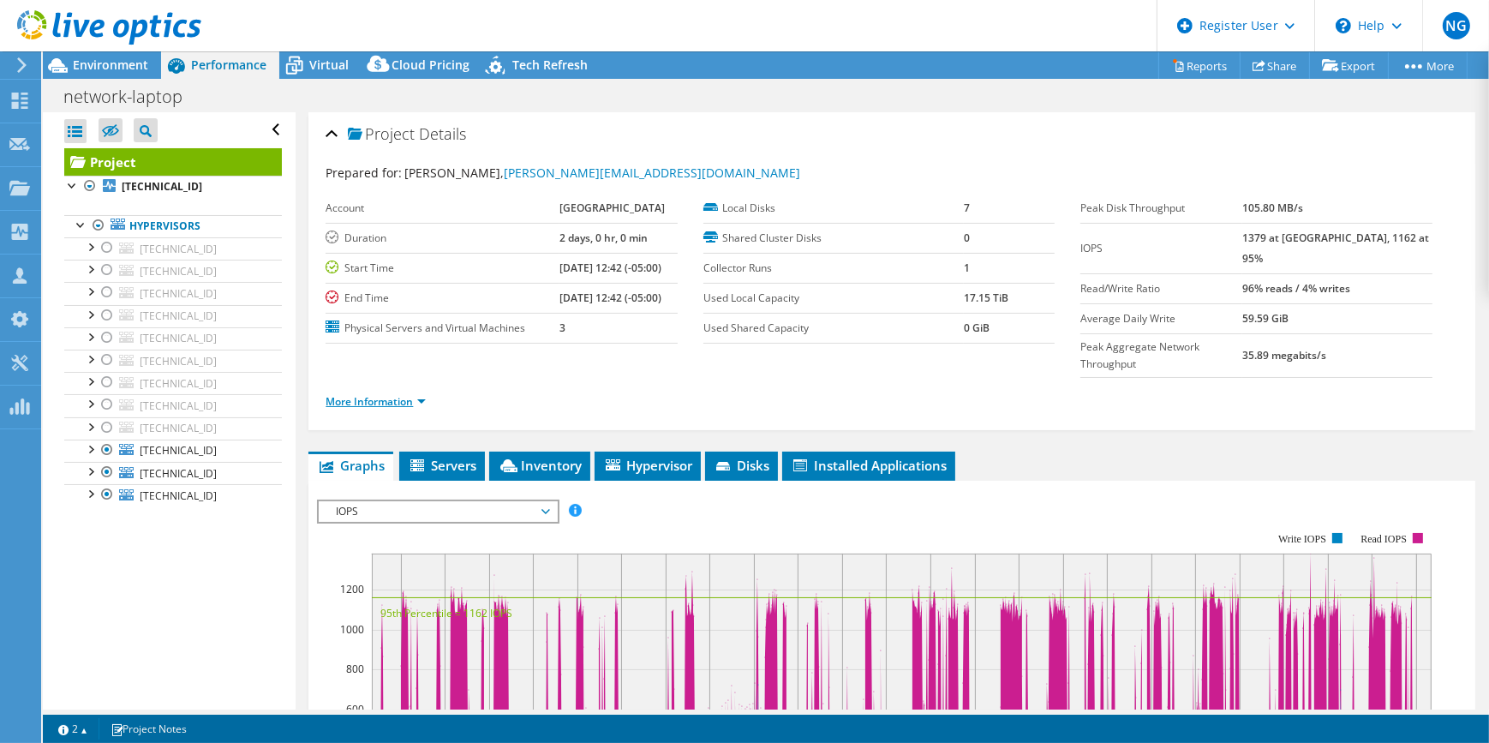
click at [415, 401] on link "More Information" at bounding box center [376, 401] width 100 height 15
